Goal: Task Accomplishment & Management: Use online tool/utility

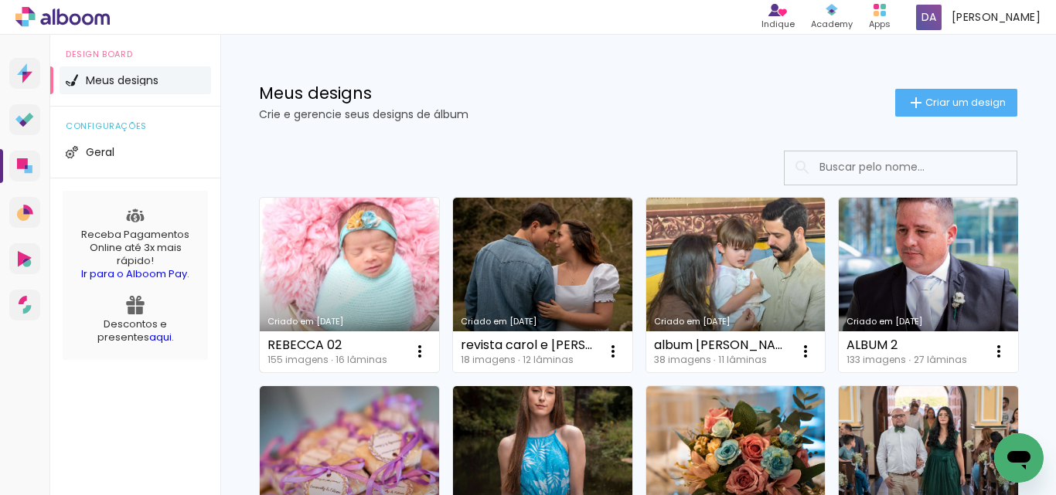
click at [319, 257] on link "Criado em [DATE]" at bounding box center [349, 285] width 179 height 175
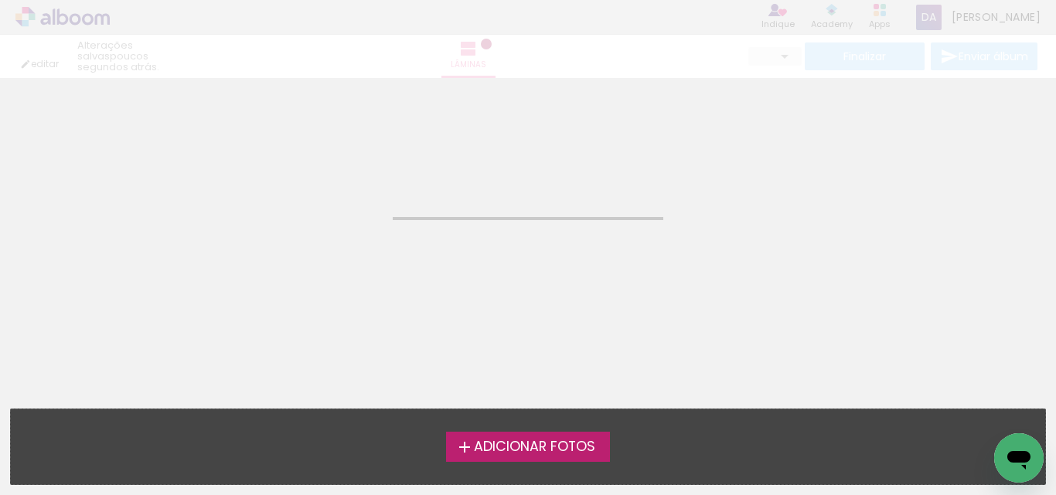
click at [319, 257] on neon-animated-pages "Confirmar Cancelar" at bounding box center [528, 286] width 1056 height 417
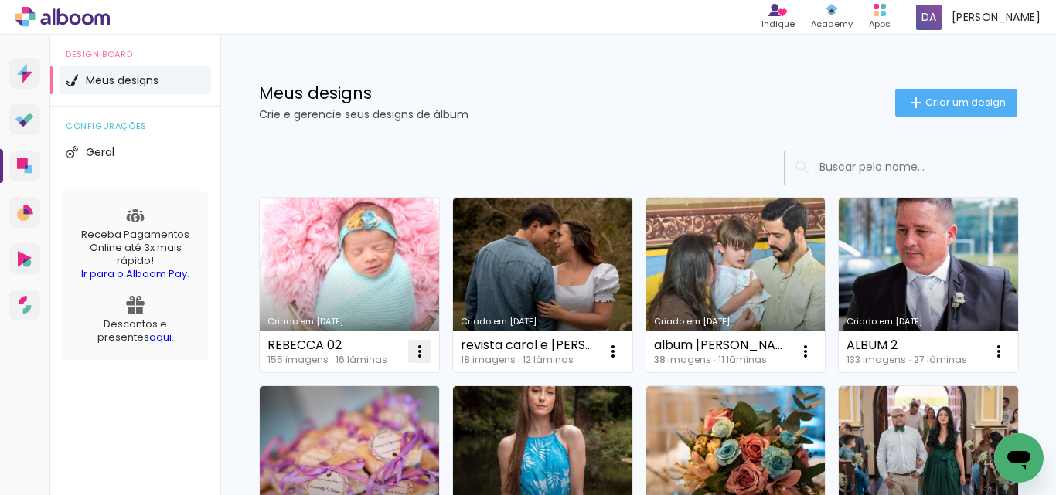
click at [421, 356] on iron-icon at bounding box center [419, 351] width 19 height 19
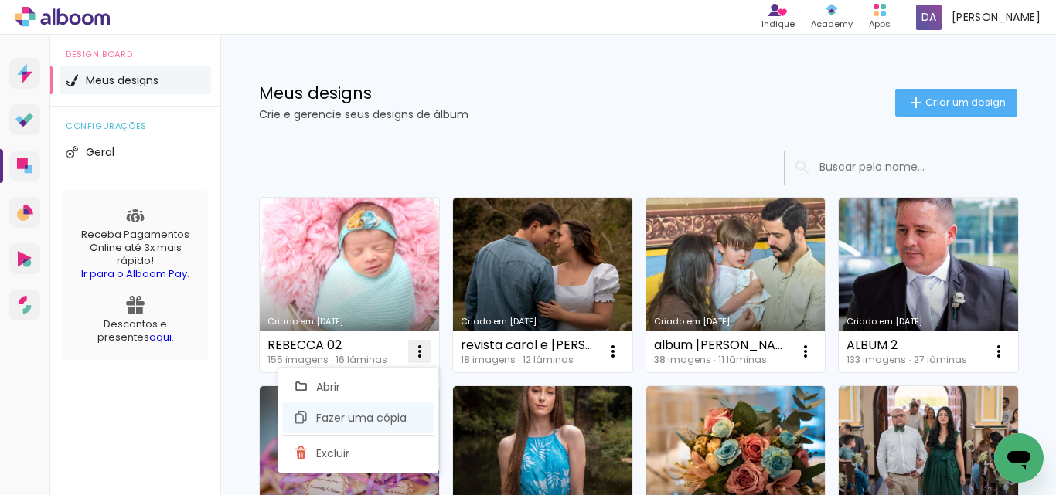
click at [339, 416] on span "Fazer uma cópia" at bounding box center [361, 418] width 90 height 11
type input "Cópia de [PERSON_NAME] 02"
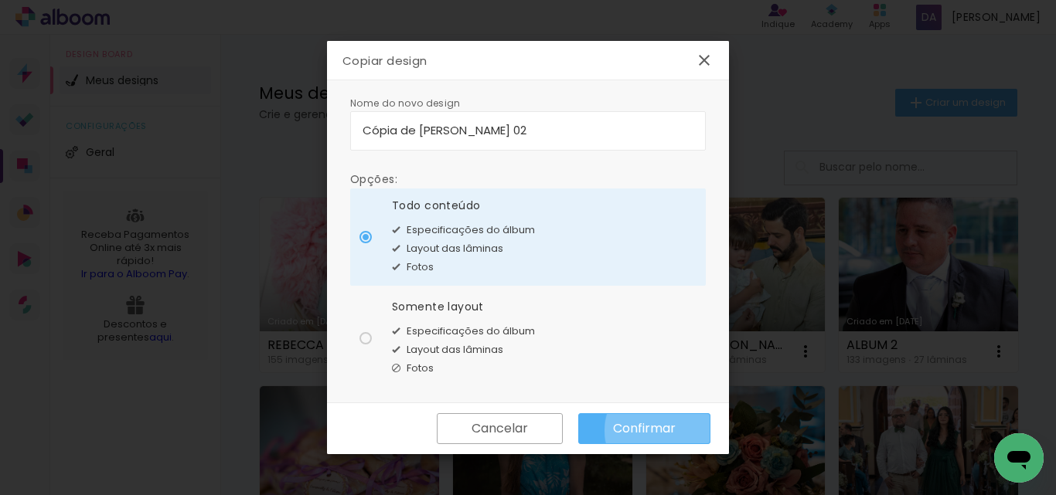
click at [0, 0] on slot "Confirmar" at bounding box center [0, 0] width 0 height 0
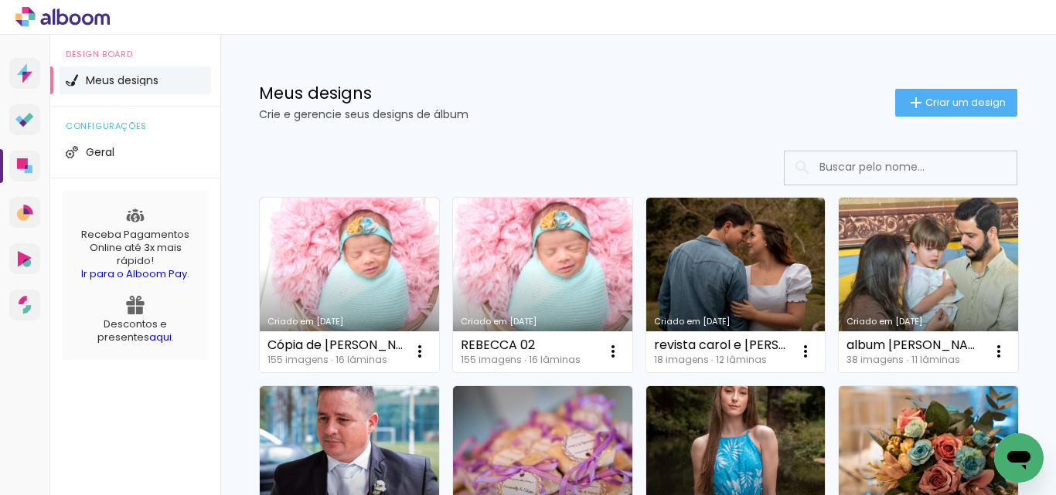
click at [513, 245] on link "Criado em [DATE]" at bounding box center [542, 285] width 179 height 175
